Goal: Information Seeking & Learning: Check status

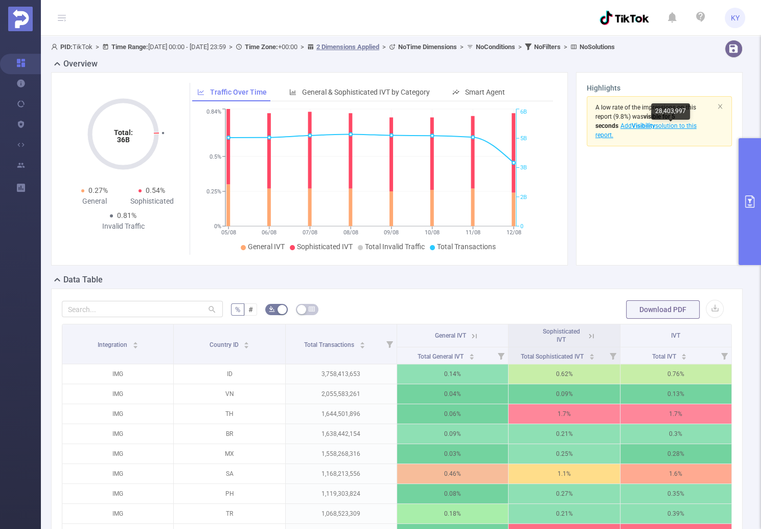
scroll to position [246, 0]
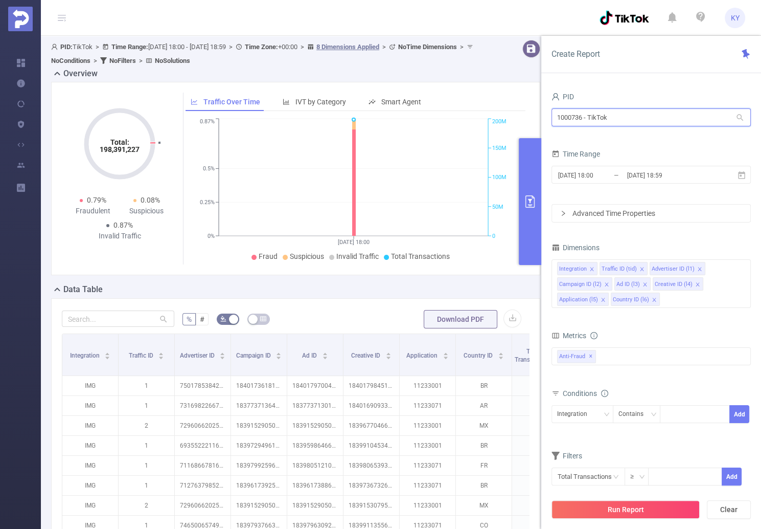
click at [619, 111] on input "1000736 - TikTok" at bounding box center [651, 117] width 199 height 18
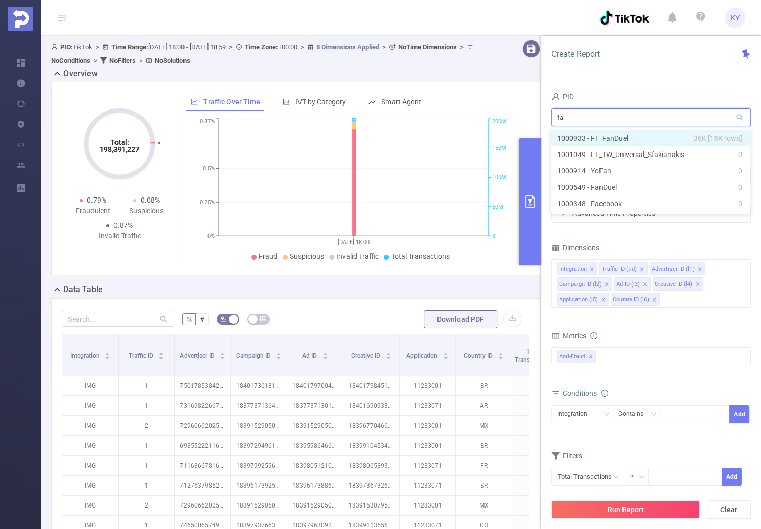
type input "fan"
click at [616, 134] on li "1000933 - FT_FanDuel 36K [15K rows]" at bounding box center [650, 138] width 199 height 16
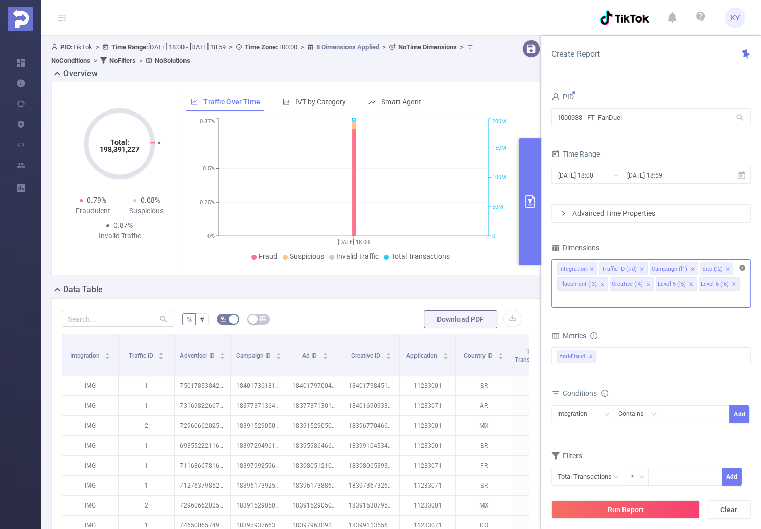
click at [744, 266] on icon "icon: close-circle" at bounding box center [742, 267] width 6 height 6
click at [713, 269] on div "Integration Traffic ID (tid) Campaign (l1) Site (l2) Placement (l3) Creative (l…" at bounding box center [651, 268] width 188 height 17
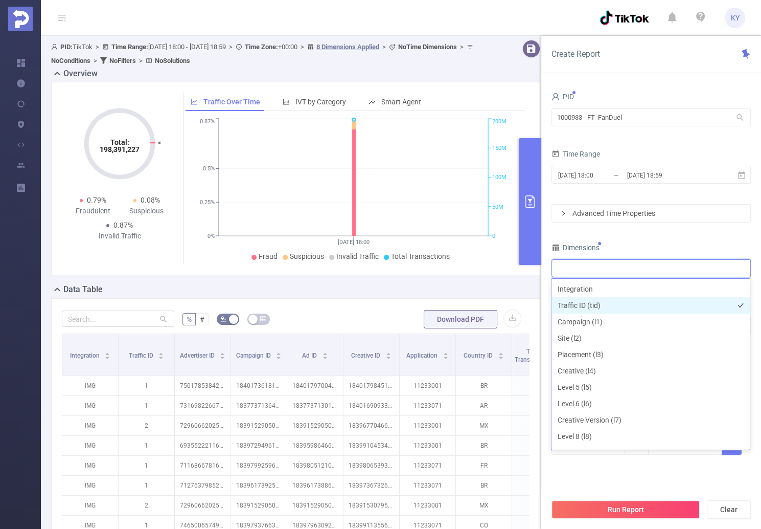
click at [611, 304] on li "Traffic ID (tid)" at bounding box center [651, 305] width 198 height 16
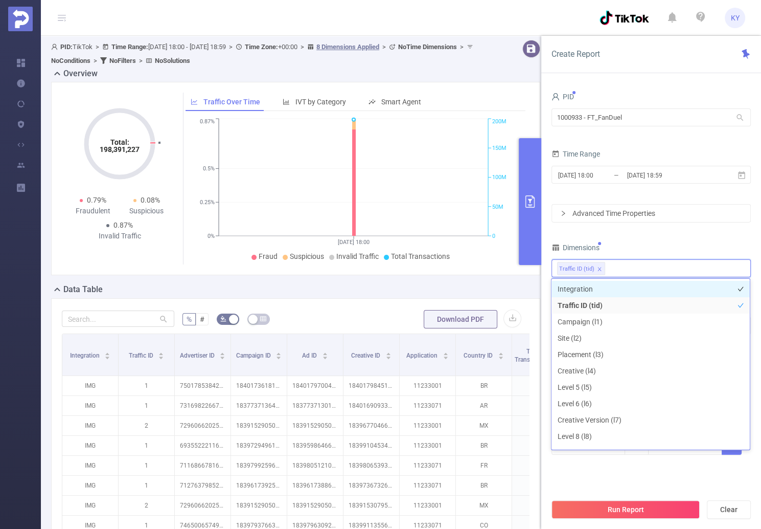
click at [608, 288] on li "Integration" at bounding box center [651, 289] width 198 height 16
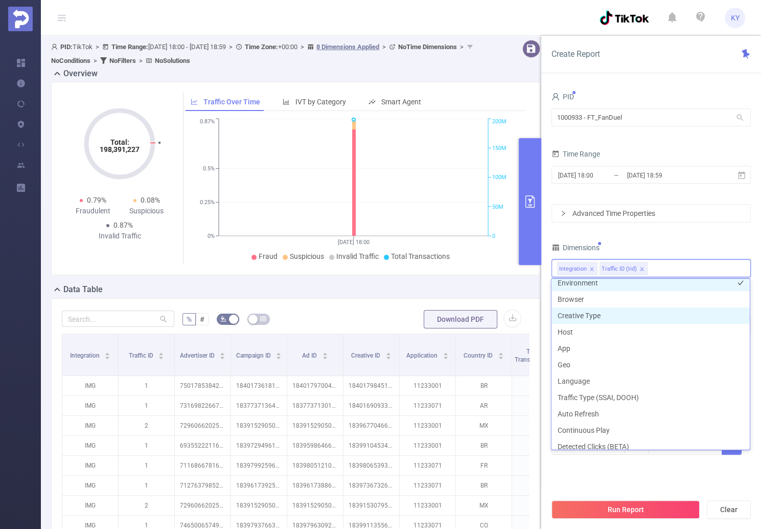
scroll to position [143, 0]
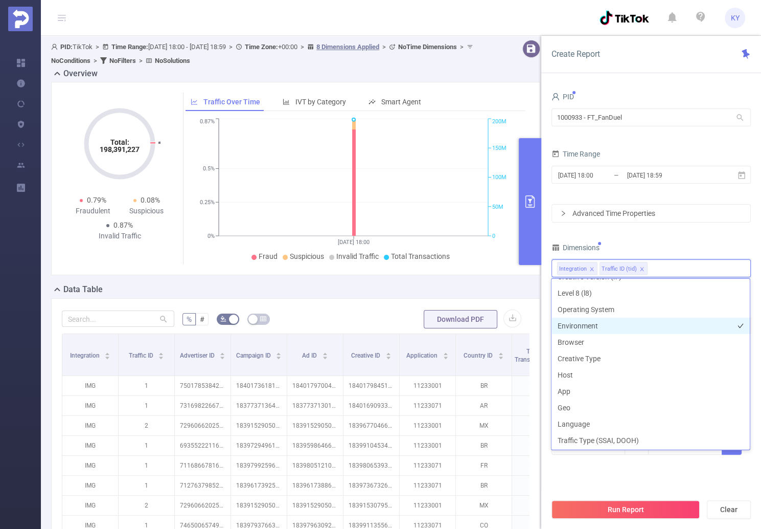
click at [600, 326] on li "Environment" at bounding box center [651, 325] width 198 height 16
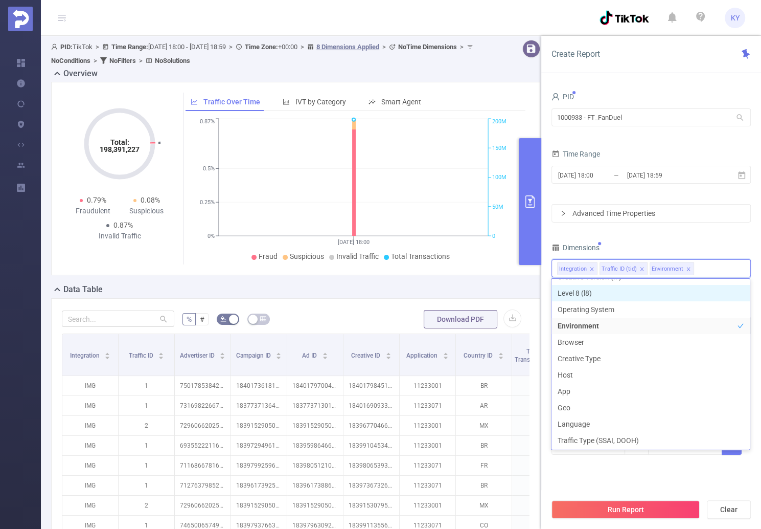
scroll to position [133, 0]
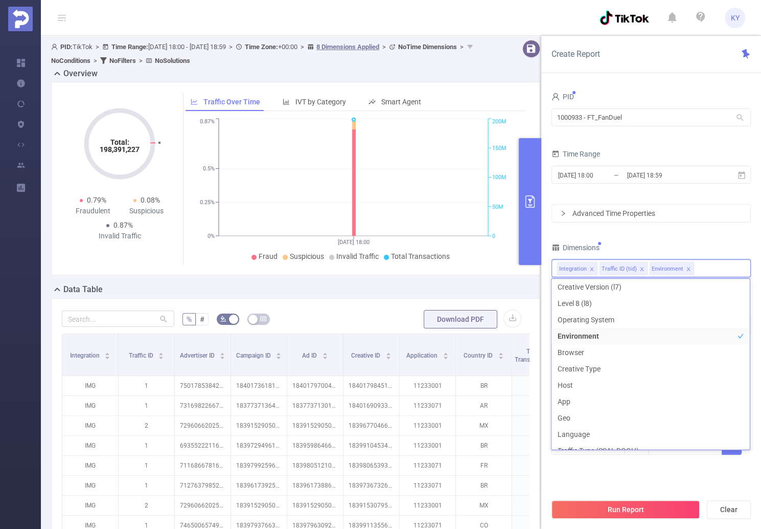
click at [690, 237] on div "PID 1000933 - FT_FanDuel 1000933 - FT_FanDuel Time Range 2025-08-12 18:00 _ 202…" at bounding box center [651, 278] width 199 height 378
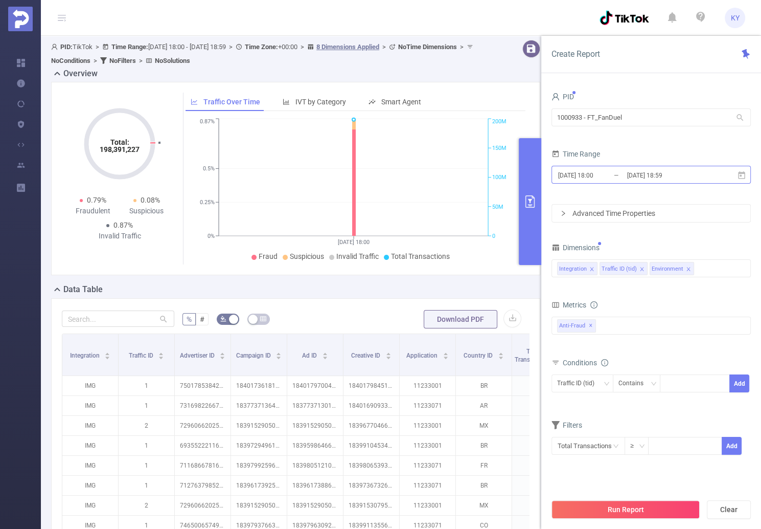
click at [694, 181] on input "2025-08-12 18:59" at bounding box center [667, 175] width 83 height 14
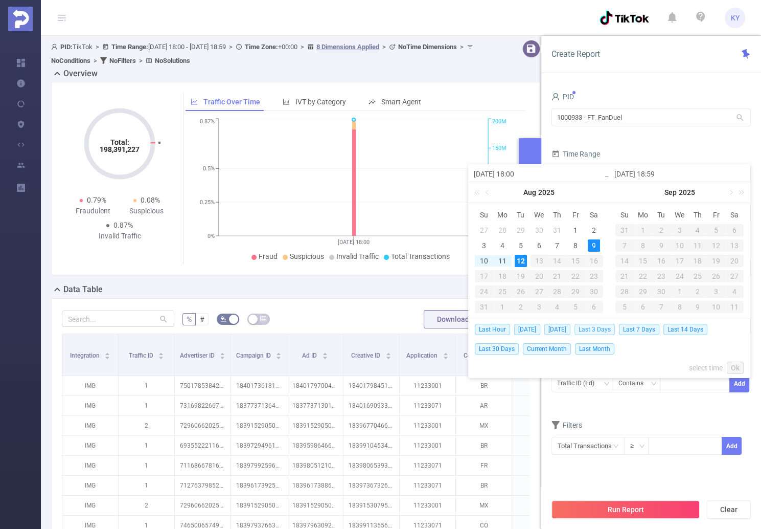
click at [592, 330] on span "Last 3 Days" at bounding box center [595, 329] width 40 height 11
type input "2025-08-09 00:00"
type input "[DATE] 23:59"
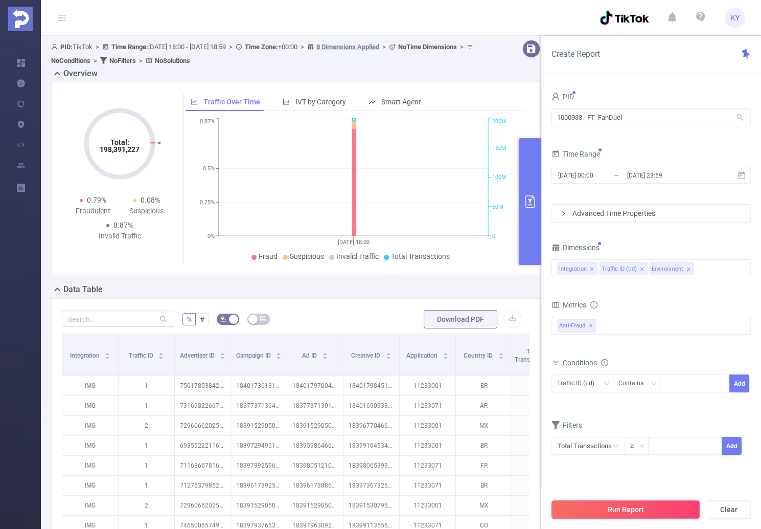
click at [611, 504] on button "Run Report" at bounding box center [626, 509] width 148 height 18
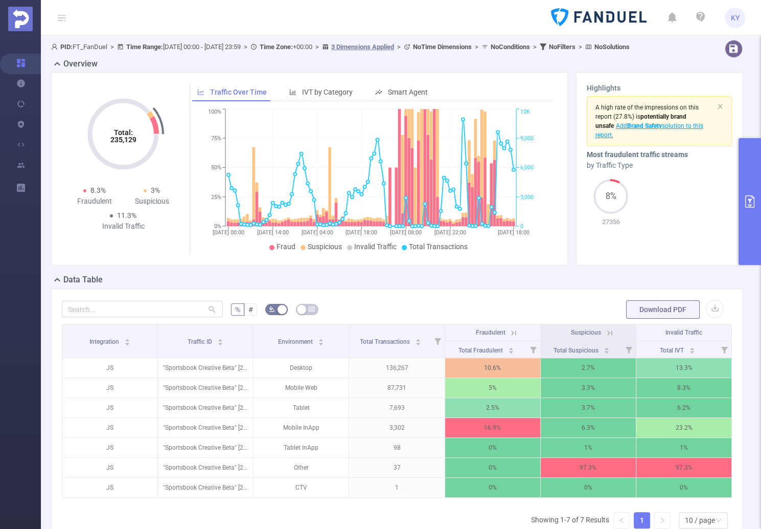
click at [737, 230] on div "Highlights A high rate of the impressions on this report (27.8%) is potentially…" at bounding box center [659, 168] width 175 height 193
click at [747, 235] on button "primary" at bounding box center [750, 201] width 22 height 127
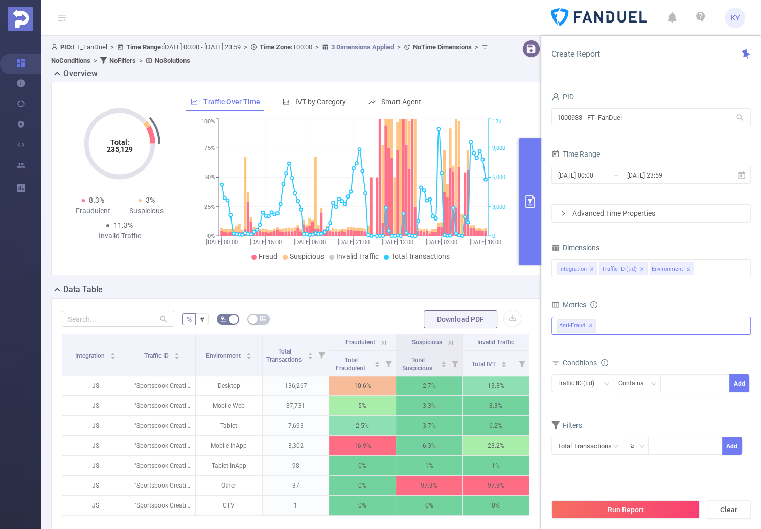
click at [589, 327] on span "✕" at bounding box center [591, 325] width 4 height 12
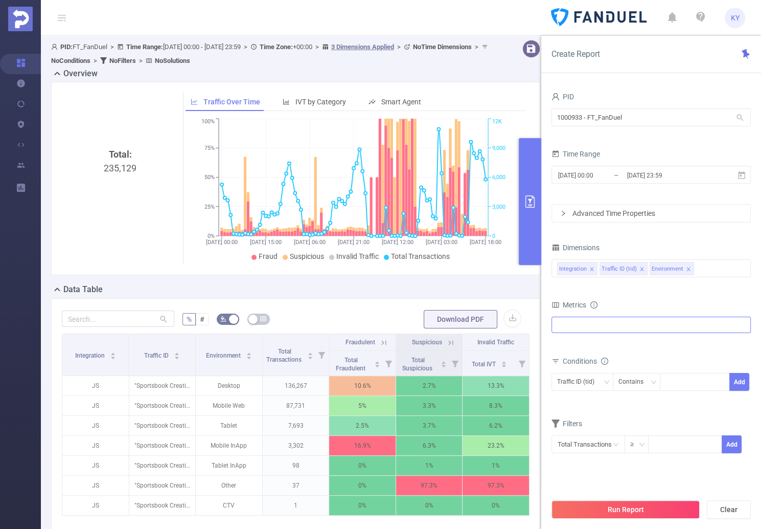
click at [592, 325] on div at bounding box center [651, 324] width 199 height 16
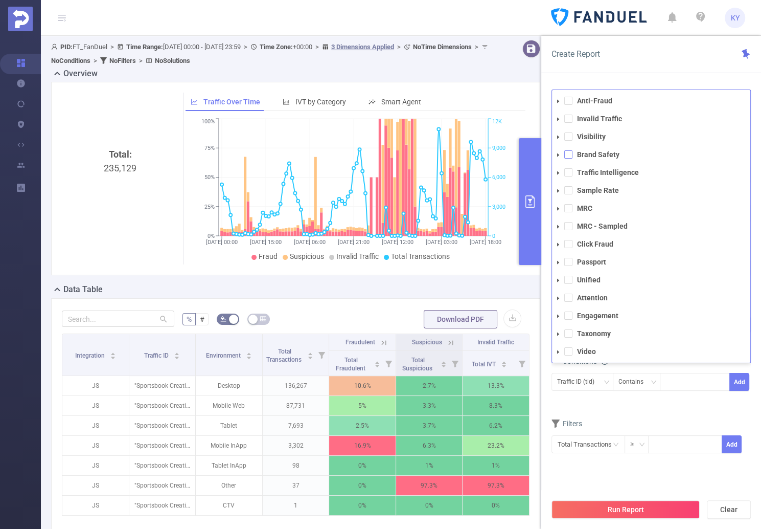
click at [568, 156] on span at bounding box center [568, 154] width 8 height 8
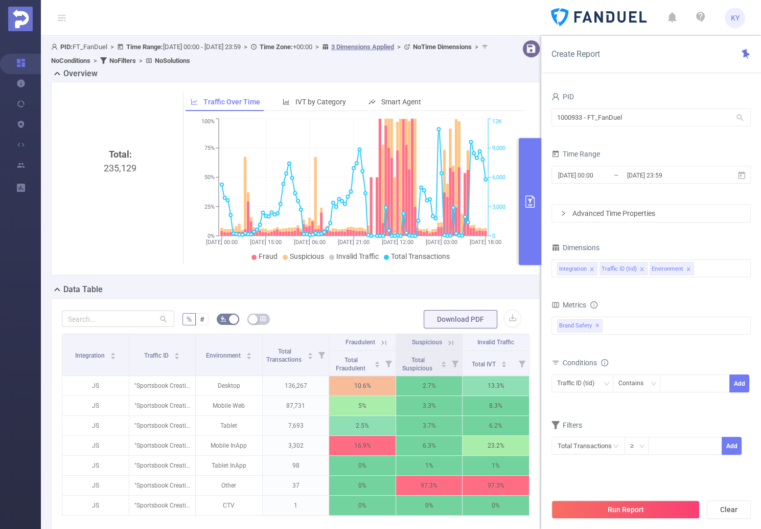
click at [621, 495] on div "Run Report Clear" at bounding box center [651, 509] width 220 height 39
click at [608, 502] on button "Run Report" at bounding box center [626, 509] width 148 height 18
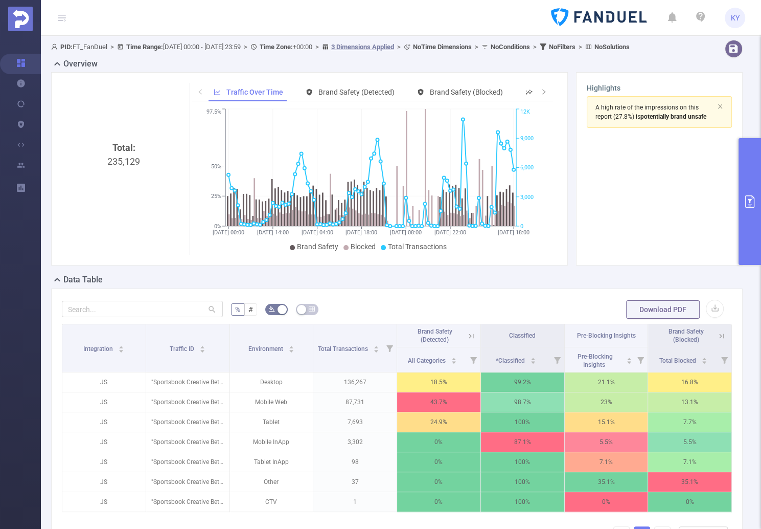
click at [717, 340] on icon at bounding box center [721, 335] width 9 height 9
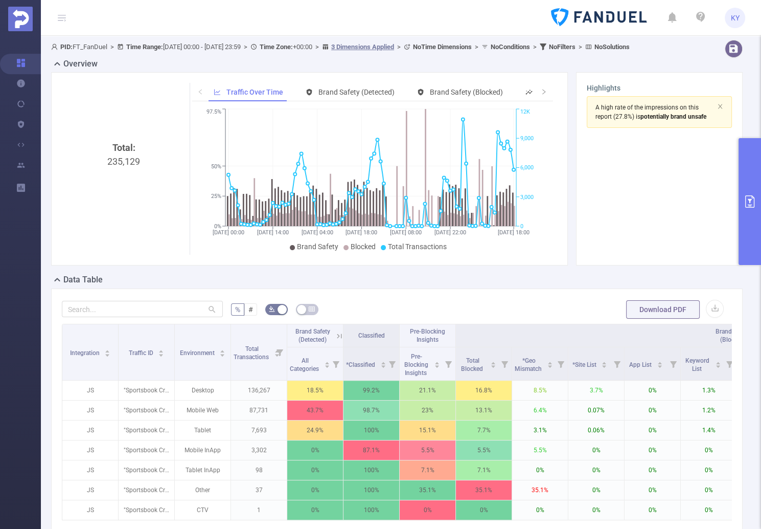
click at [743, 226] on button "primary" at bounding box center [750, 201] width 22 height 127
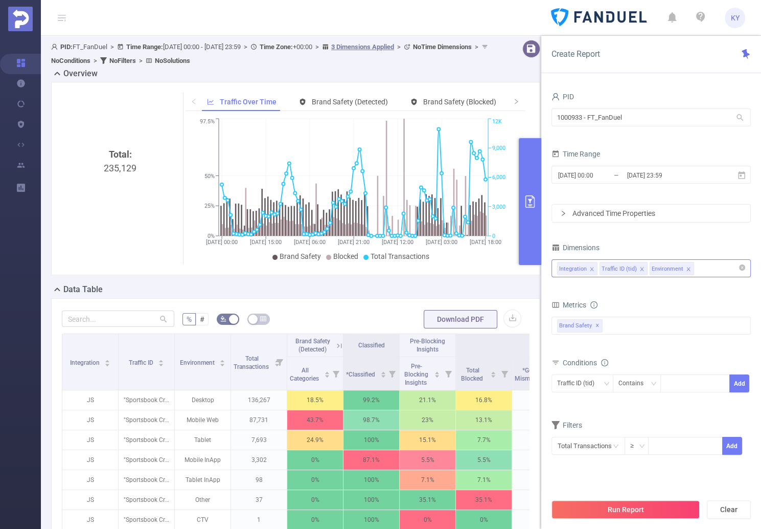
click at [697, 273] on input at bounding box center [698, 268] width 5 height 13
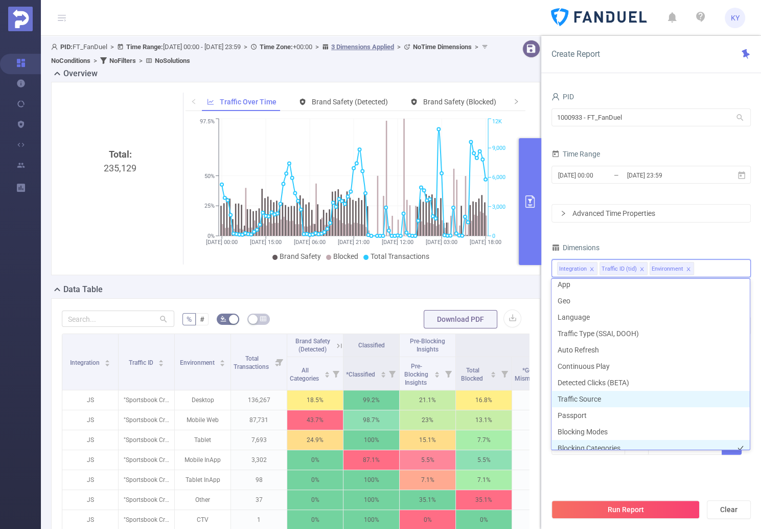
scroll to position [291, 0]
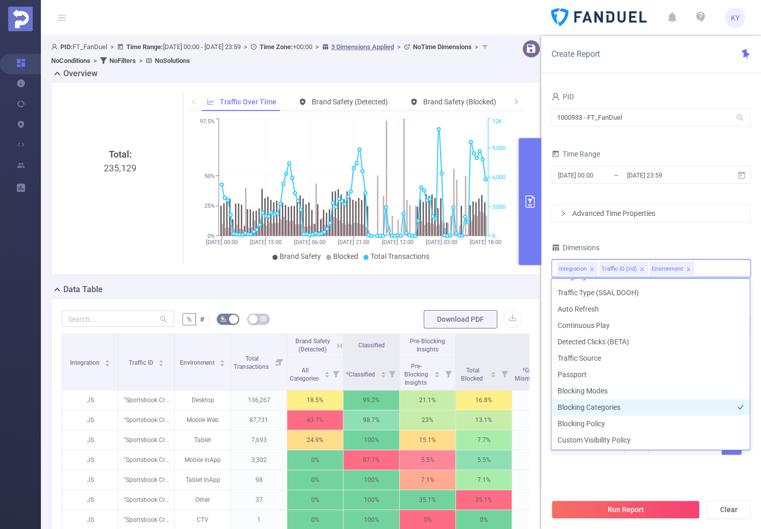
click at [614, 407] on li "Blocking Categories" at bounding box center [651, 407] width 198 height 16
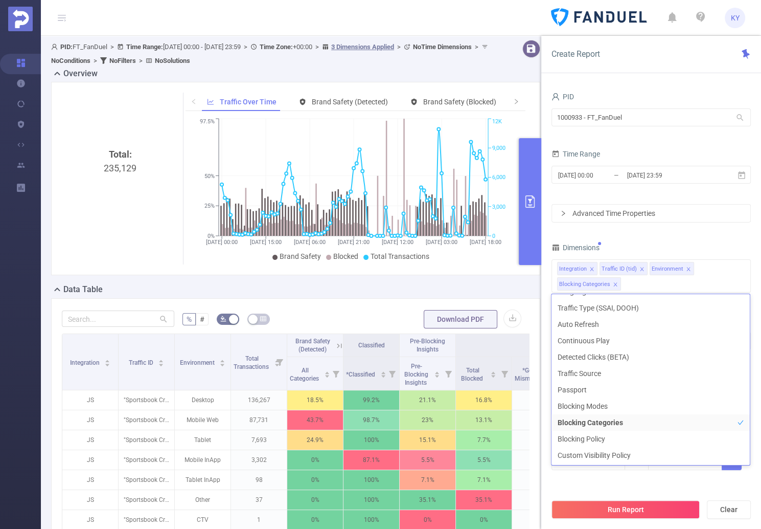
click at [696, 244] on div "Dimensions" at bounding box center [651, 248] width 199 height 17
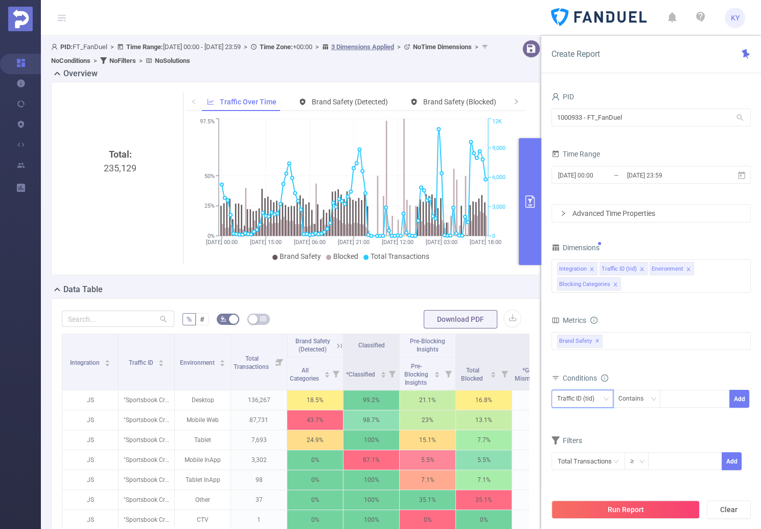
click at [586, 399] on div "Traffic ID (tid)" at bounding box center [579, 398] width 44 height 17
click at [587, 467] on li "Blocking Categories" at bounding box center [588, 468] width 75 height 16
click at [685, 396] on div at bounding box center [695, 398] width 59 height 17
type input "sub"
click at [682, 414] on li "sub" at bounding box center [695, 418] width 70 height 16
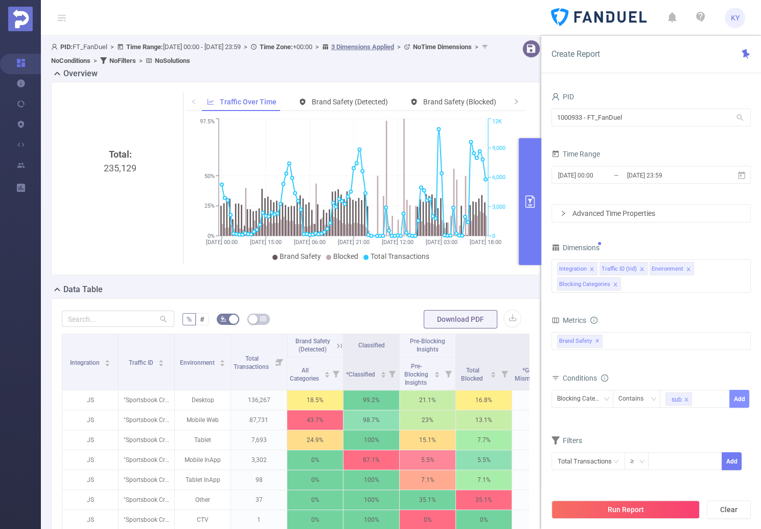
click at [742, 398] on button "Add" at bounding box center [739, 399] width 20 height 18
click at [660, 503] on button "Run Report" at bounding box center [626, 509] width 148 height 18
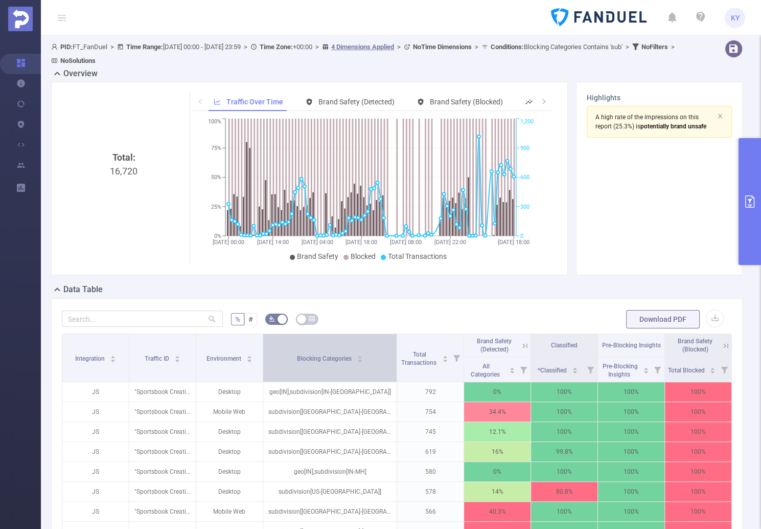
drag, startPoint x: 355, startPoint y: 358, endPoint x: 390, endPoint y: 359, distance: 34.3
click at [390, 359] on th "Blocking Categories" at bounding box center [330, 358] width 134 height 48
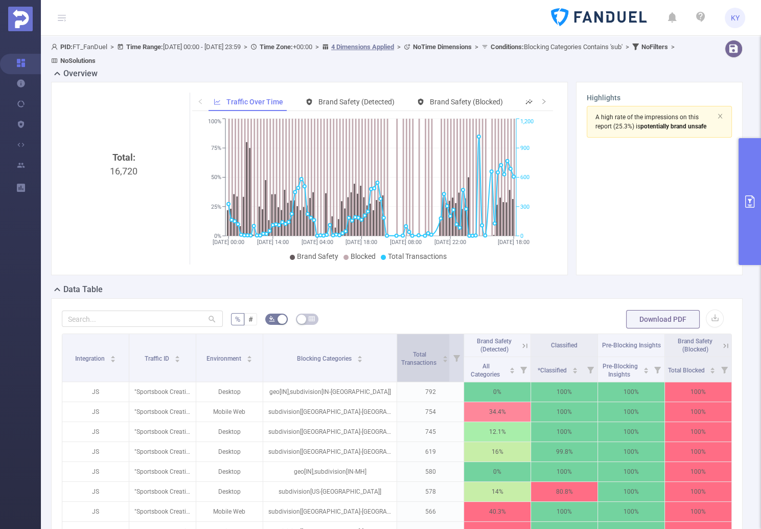
click at [425, 363] on span "Total Transactions" at bounding box center [419, 358] width 37 height 15
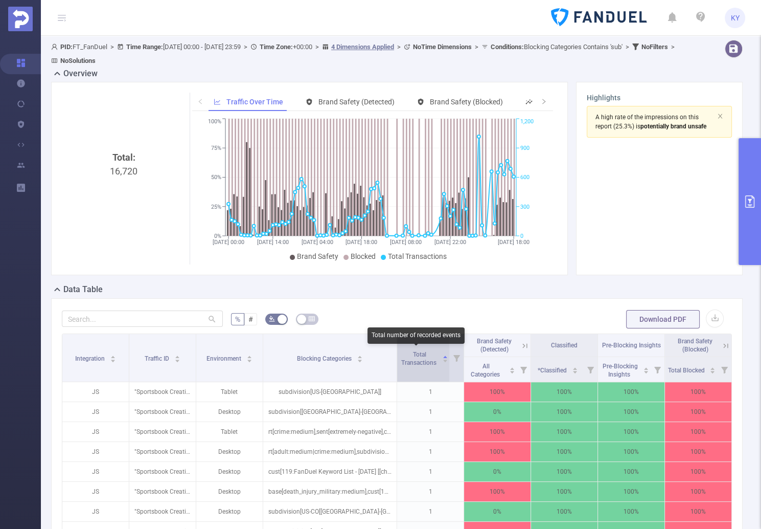
click at [425, 363] on span "Total Transactions" at bounding box center [419, 358] width 37 height 15
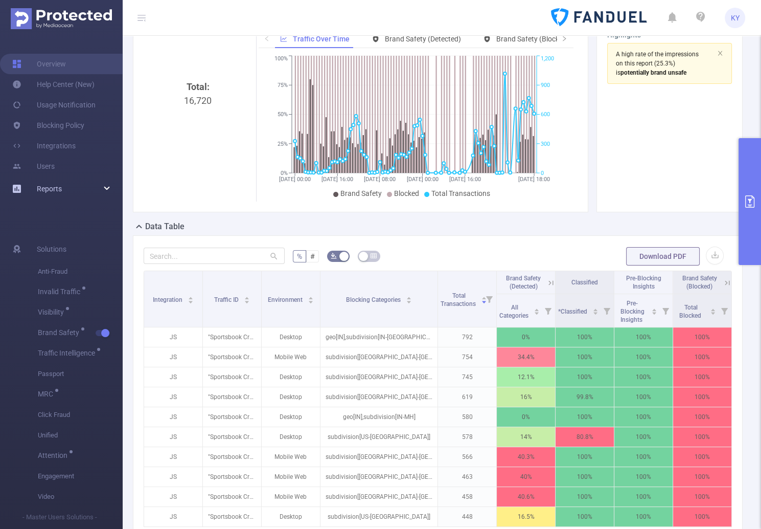
scroll to position [76, 0]
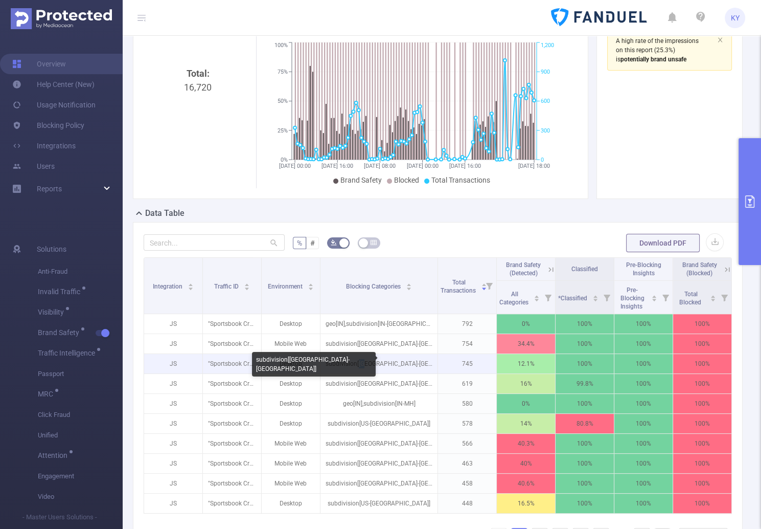
drag, startPoint x: 383, startPoint y: 362, endPoint x: 390, endPoint y: 361, distance: 6.2
click at [390, 361] on p "subdivision[US-GA]" at bounding box center [380, 363] width 118 height 19
copy p "US"
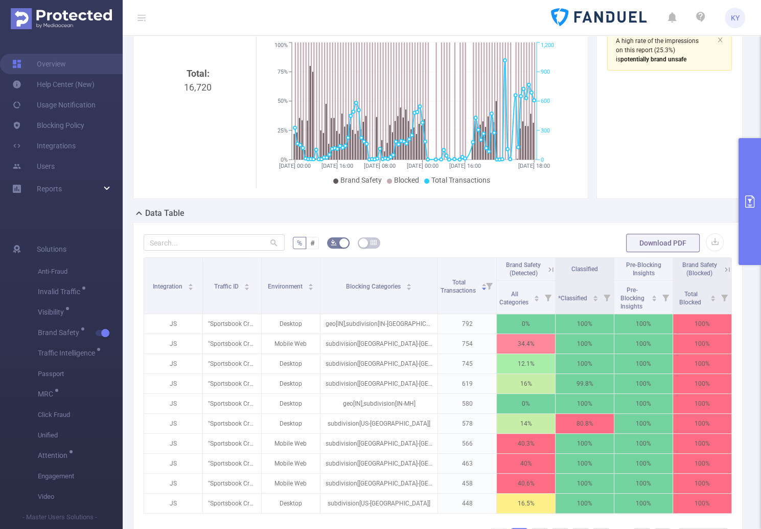
click at [132, 16] on header "KY" at bounding box center [380, 18] width 761 height 36
click at [138, 16] on icon at bounding box center [142, 18] width 8 height 8
click at [142, 17] on icon at bounding box center [142, 18] width 8 height 8
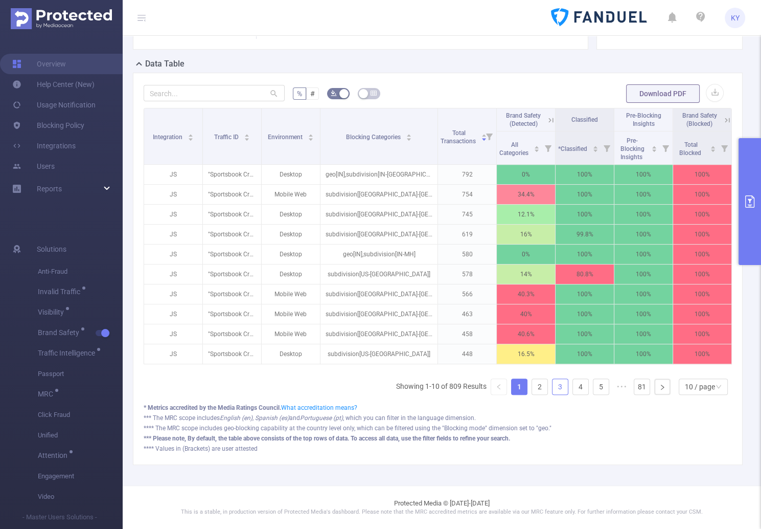
click at [561, 381] on li "3" at bounding box center [560, 386] width 16 height 16
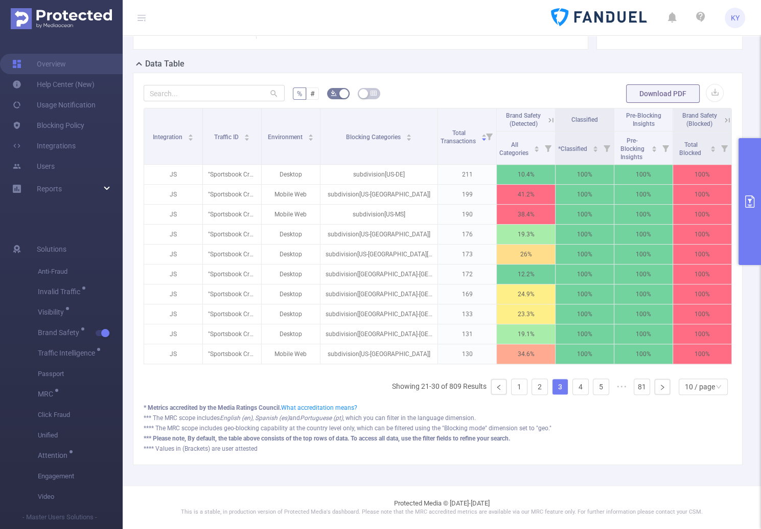
click at [545, 389] on ul "Showing 21-30 of 809 Results 1 2 3 4 5 ••• 81 10 / page" at bounding box center [562, 386] width 340 height 16
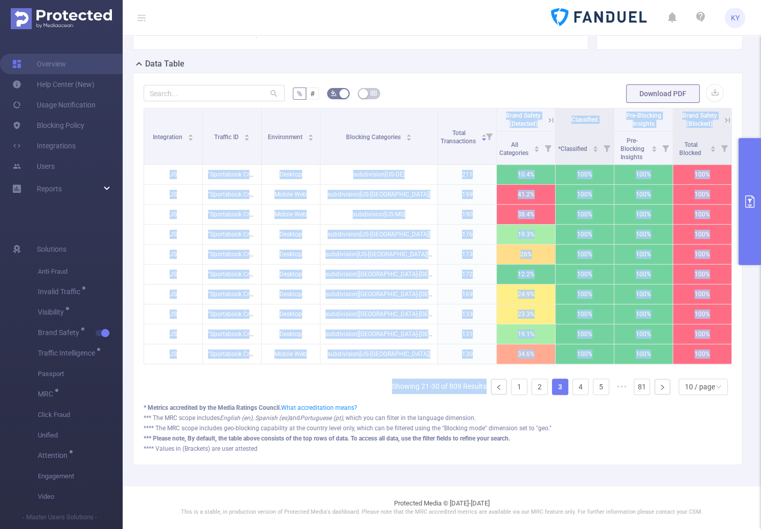
click at [560, 393] on div "Integration Traffic ID Environment Blocking Categories Total Transactions Brand…" at bounding box center [438, 255] width 588 height 295
click at [573, 386] on link "4" at bounding box center [580, 386] width 15 height 15
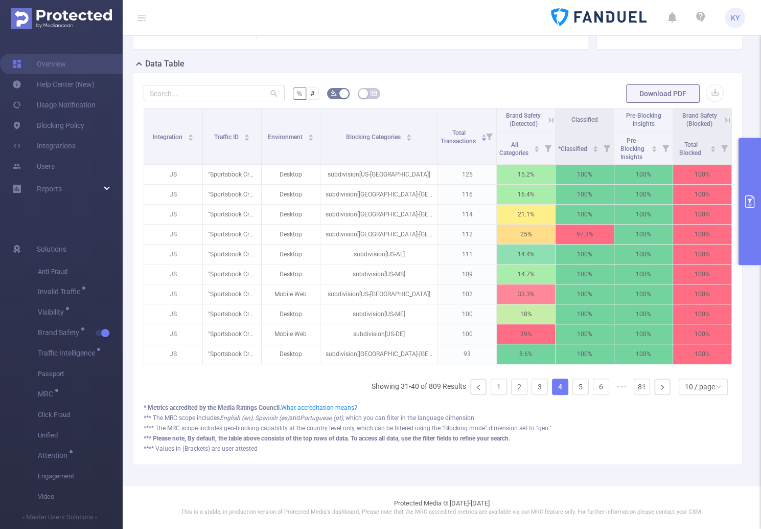
click at [574, 433] on div "*** The MRC scope includes English (en), Spanish (es) and Portuguese (pt) , whi…" at bounding box center [438, 437] width 588 height 9
click at [576, 386] on link "5" at bounding box center [580, 386] width 15 height 15
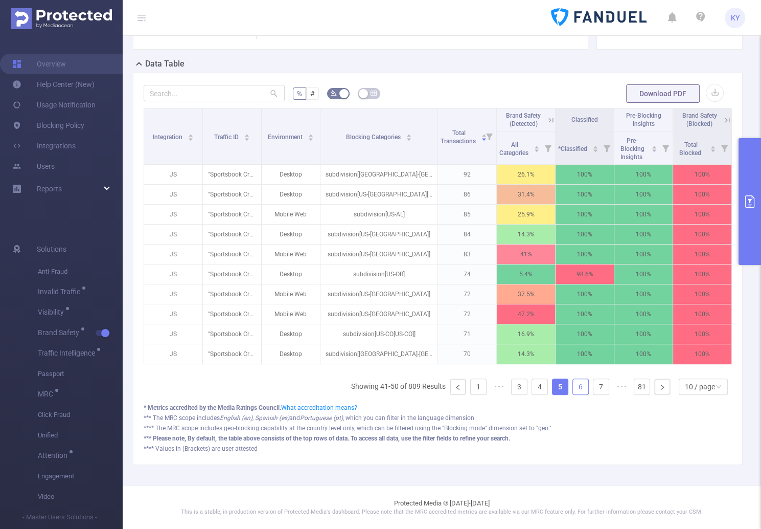
click at [573, 383] on link "6" at bounding box center [580, 386] width 15 height 15
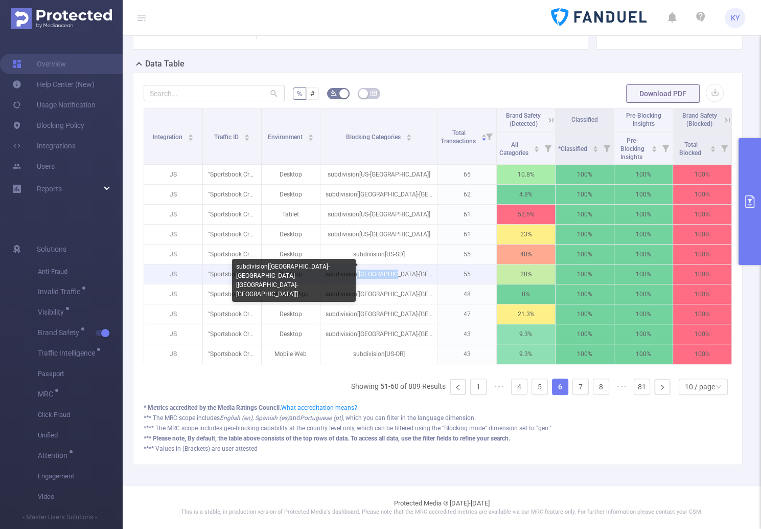
drag, startPoint x: 409, startPoint y: 268, endPoint x: 371, endPoint y: 265, distance: 38.9
click at [371, 265] on p "subdivision[US-VA[US-DC]]" at bounding box center [380, 273] width 118 height 19
click at [372, 266] on p "subdivision[US-VA[US-DC]]" at bounding box center [380, 273] width 118 height 19
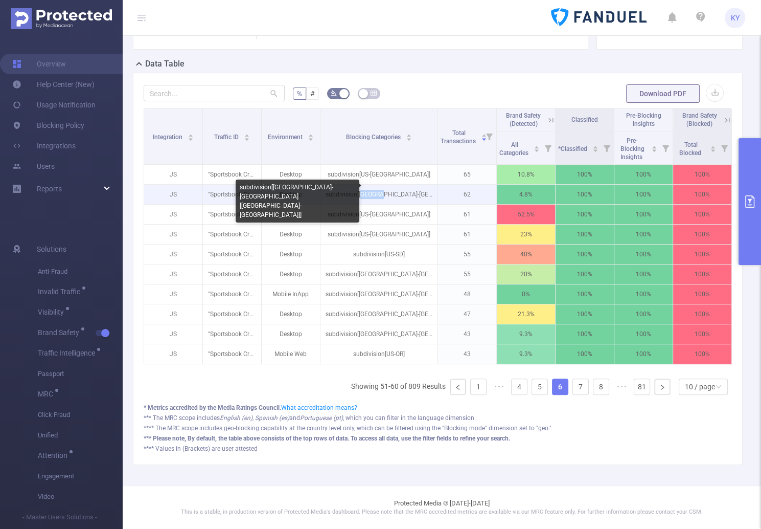
drag, startPoint x: 387, startPoint y: 186, endPoint x: 395, endPoint y: 187, distance: 8.2
click at [395, 187] on p "subdivision[US-IL[US-WI]]" at bounding box center [380, 194] width 118 height 19
click at [396, 193] on p "subdivision[US-IL[US-WI]]" at bounding box center [380, 194] width 118 height 19
drag, startPoint x: 396, startPoint y: 193, endPoint x: 384, endPoint y: 184, distance: 15.3
click at [384, 185] on p "subdivision[US-IL[US-WI]]" at bounding box center [380, 194] width 118 height 19
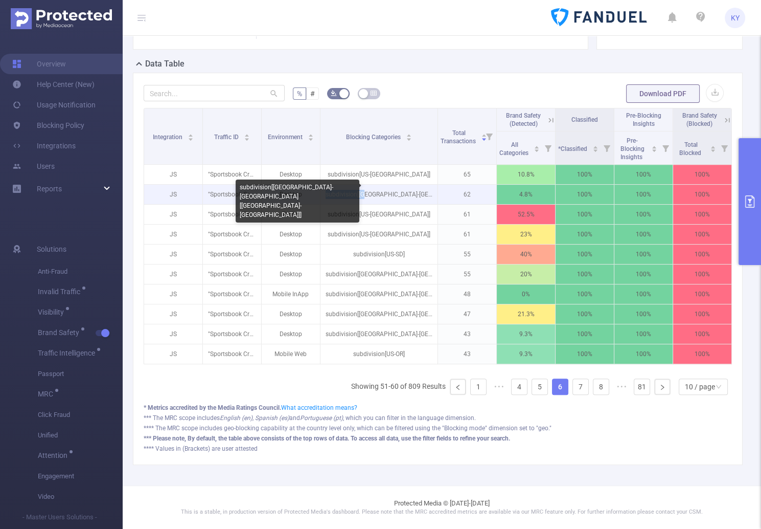
click at [383, 187] on p "subdivision[US-IL[US-WI]]" at bounding box center [380, 194] width 118 height 19
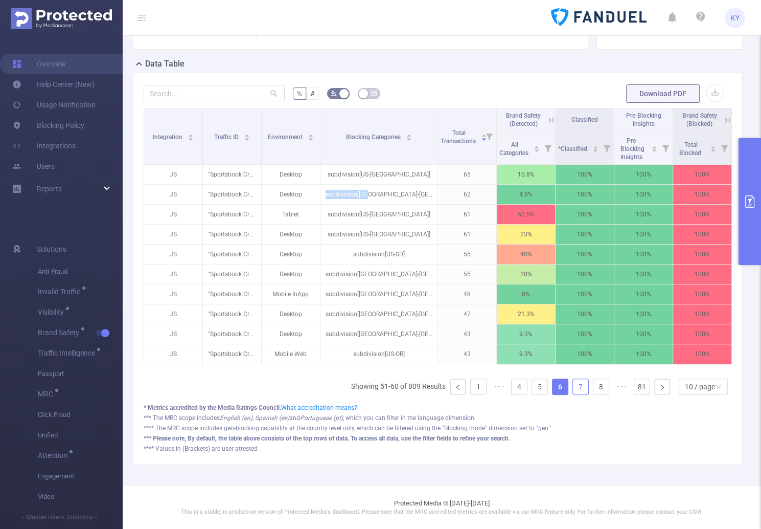
click at [578, 382] on link "7" at bounding box center [580, 386] width 15 height 15
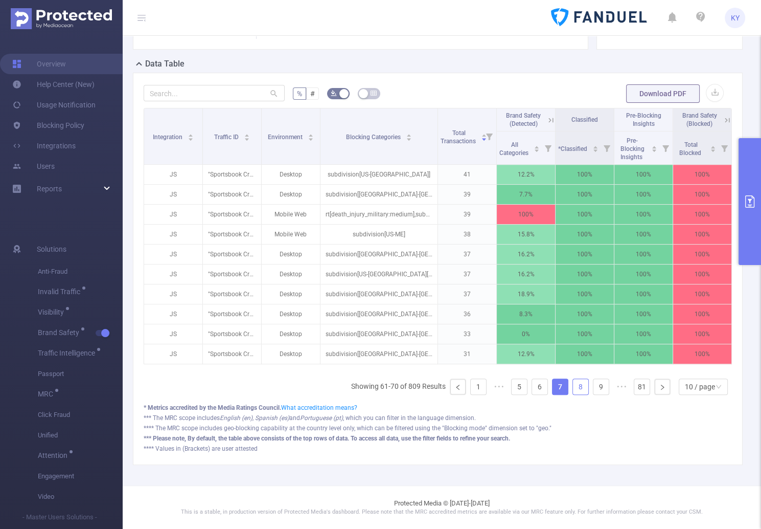
click at [577, 383] on link "8" at bounding box center [580, 386] width 15 height 15
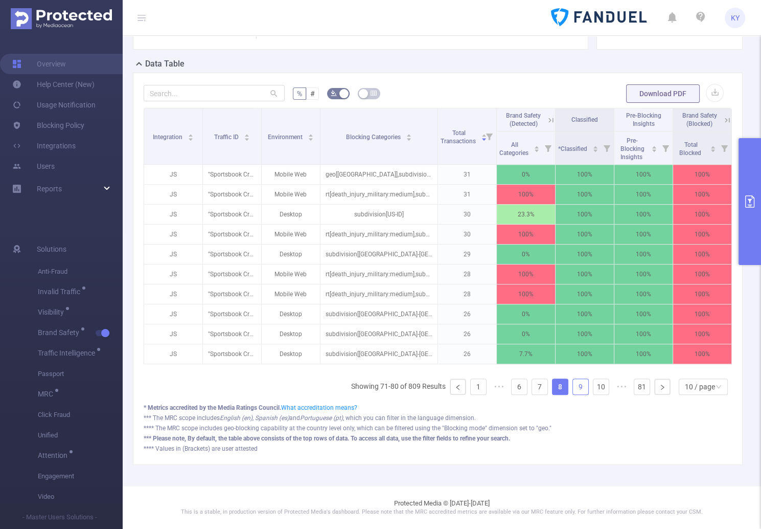
click at [577, 391] on link "9" at bounding box center [580, 386] width 15 height 15
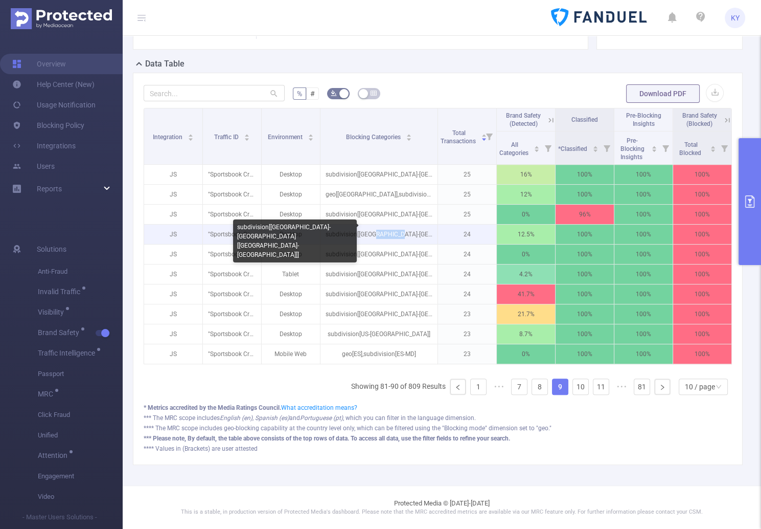
drag, startPoint x: 404, startPoint y: 236, endPoint x: 389, endPoint y: 231, distance: 16.2
click at [389, 231] on p "subdivision[US-TX[US-KS]]" at bounding box center [380, 233] width 118 height 19
click at [387, 230] on p "subdivision[US-TX[US-KS]]" at bounding box center [380, 233] width 118 height 19
drag, startPoint x: 408, startPoint y: 230, endPoint x: 399, endPoint y: 227, distance: 9.4
click at [399, 227] on p "subdivision[US-TX[US-KS]]" at bounding box center [380, 233] width 118 height 19
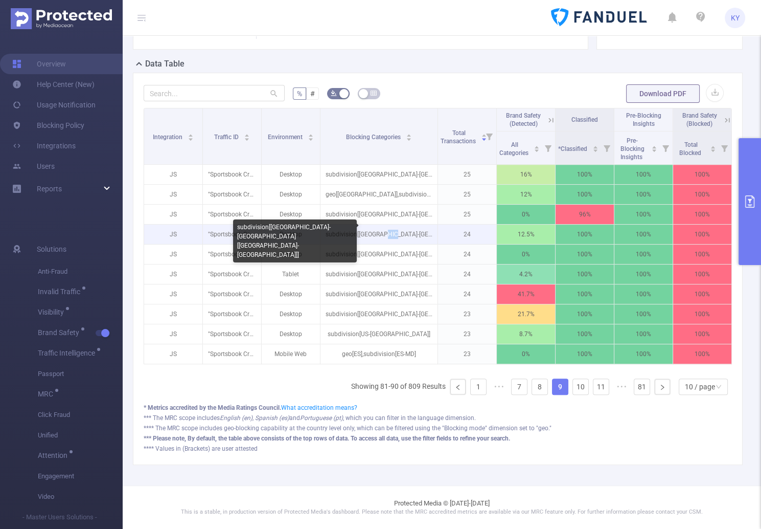
click at [399, 227] on p "subdivision[US-TX[US-KS]]" at bounding box center [380, 233] width 118 height 19
drag, startPoint x: 406, startPoint y: 229, endPoint x: 383, endPoint y: 228, distance: 23.5
click at [383, 227] on p "subdivision[US-TX[US-KS]]" at bounding box center [380, 233] width 118 height 19
click at [373, 228] on p "subdivision[US-TX[US-KS]]" at bounding box center [380, 233] width 118 height 19
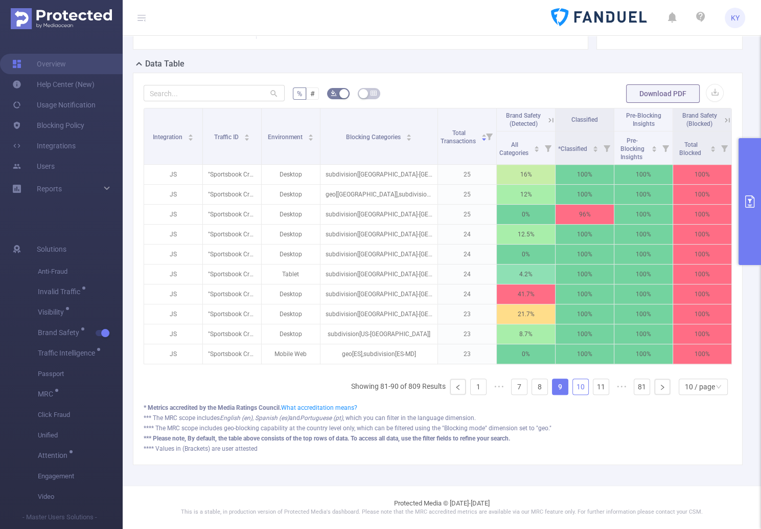
click at [585, 392] on ul "Showing 81-90 of 809 Results 1 ••• 7 8 9 10 11 ••• 81 10 / page" at bounding box center [541, 386] width 381 height 16
click at [580, 391] on link "10" at bounding box center [580, 386] width 15 height 15
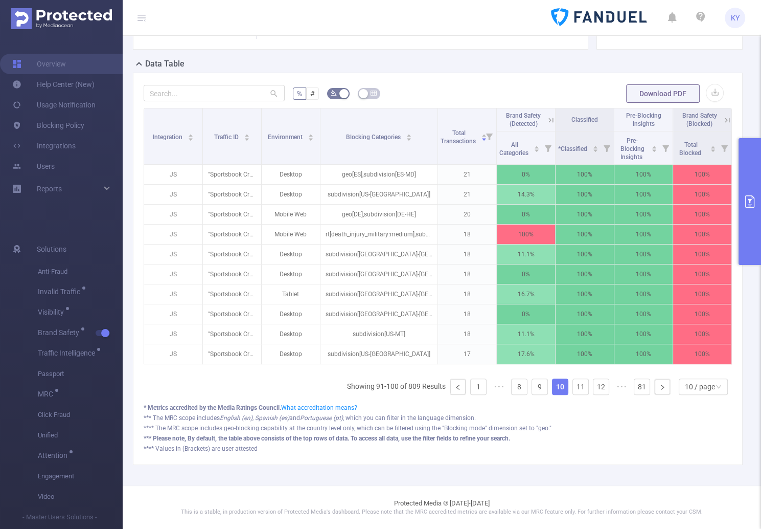
click at [553, 381] on link "10" at bounding box center [560, 386] width 15 height 15
click at [534, 384] on link "9" at bounding box center [539, 386] width 15 height 15
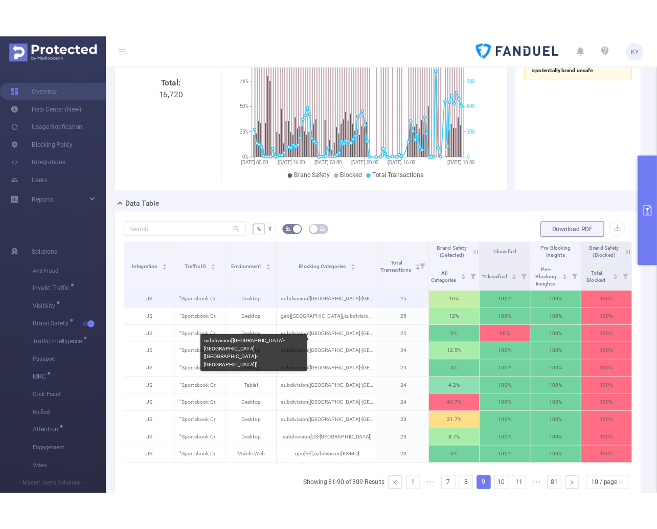
scroll to position [139, 0]
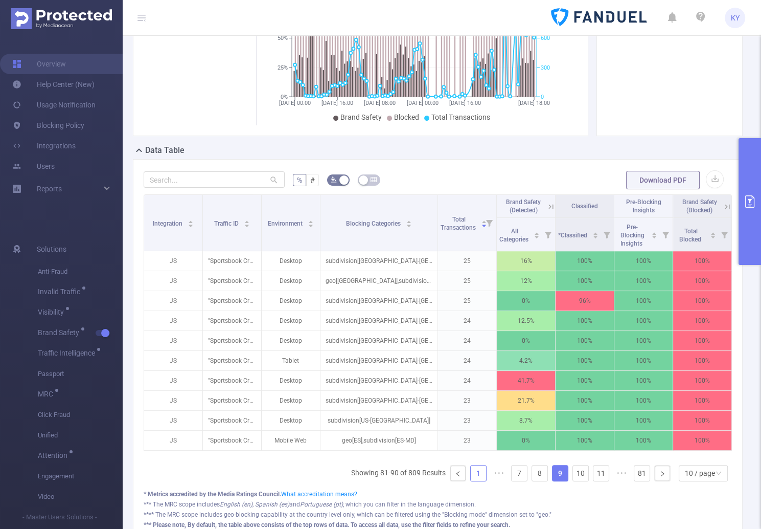
click at [471, 478] on link "1" at bounding box center [478, 472] width 15 height 15
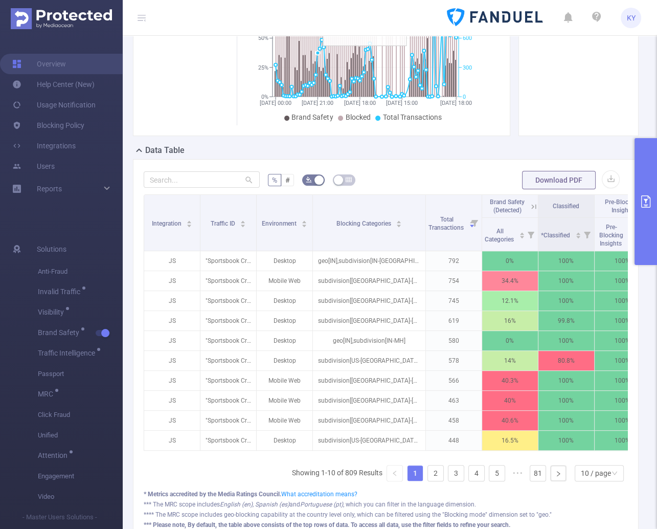
scroll to position [129, 0]
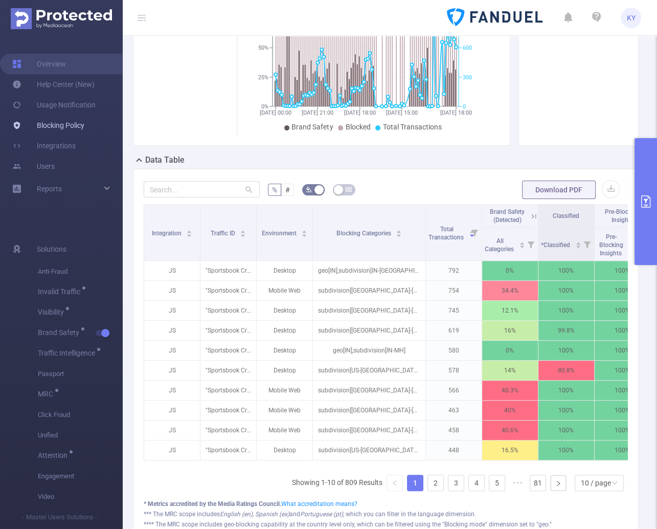
click at [58, 123] on link "Blocking Policy" at bounding box center [48, 125] width 72 height 20
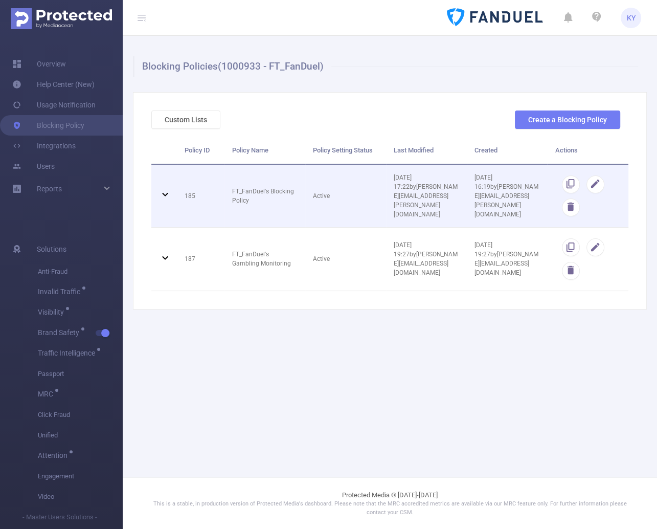
click at [241, 193] on td "FT_FanDuel's Blocking Policy" at bounding box center [264, 196] width 81 height 63
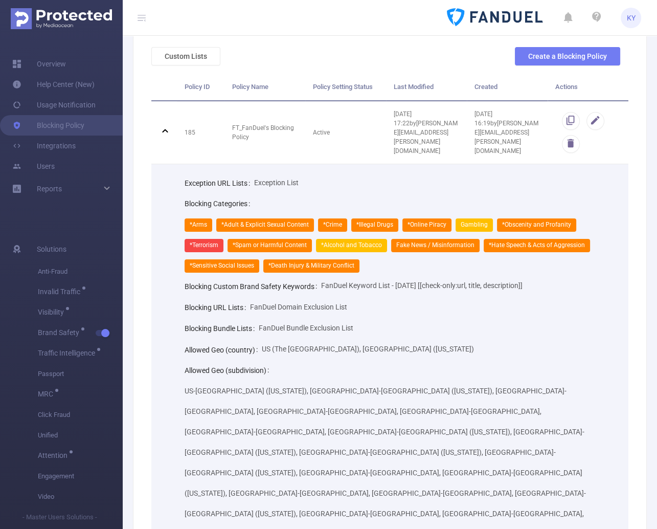
scroll to position [68, 0]
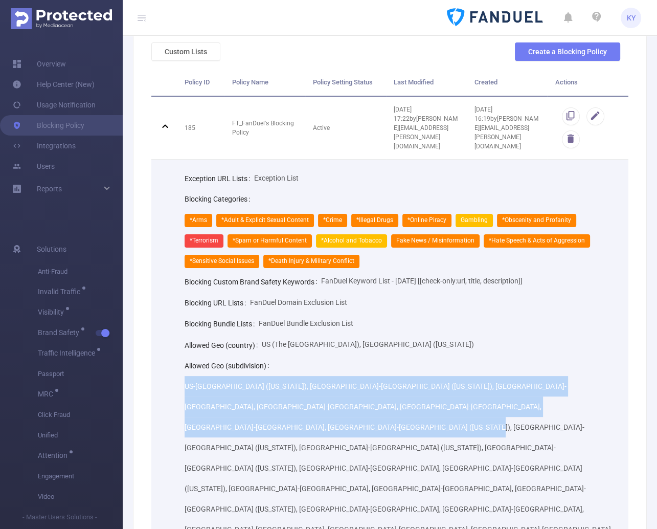
drag, startPoint x: 286, startPoint y: 427, endPoint x: 185, endPoint y: 388, distance: 107.9
click at [185, 388] on div "US-DC (District of Columbia), US-VA (Virginia), US-TN, US-VT, US-WV, US-WY, US-…" at bounding box center [399, 478] width 428 height 204
copy span "US-DC (District of Columbia), US-VA (Virginia), US-TN, US-VT, US-WV, US-WY, US-…"
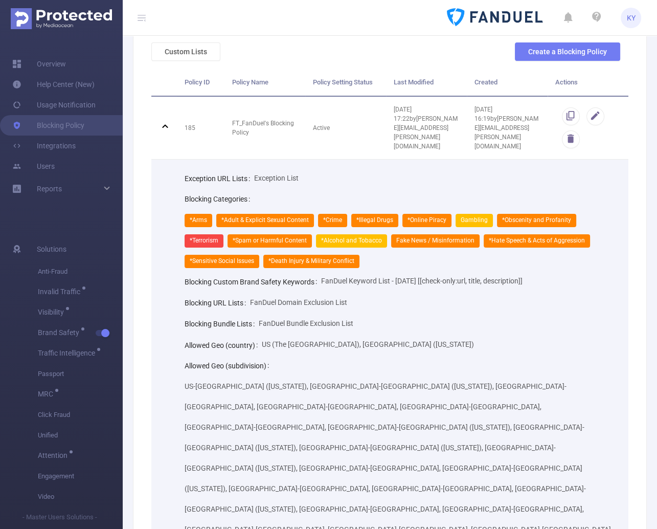
click at [520, 434] on div "US-DC (District of Columbia), US-VA (Virginia), US-TN, US-VT, US-WV, US-WY, US-…" at bounding box center [399, 478] width 428 height 204
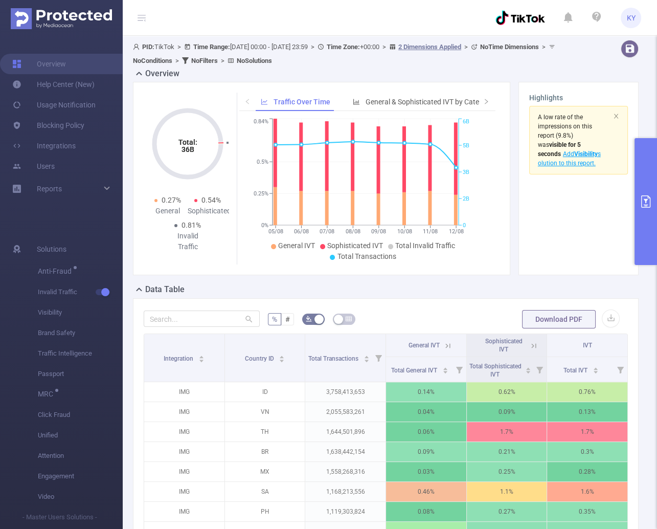
scroll to position [246, 0]
